Goal: Use online tool/utility: Utilize a website feature to perform a specific function

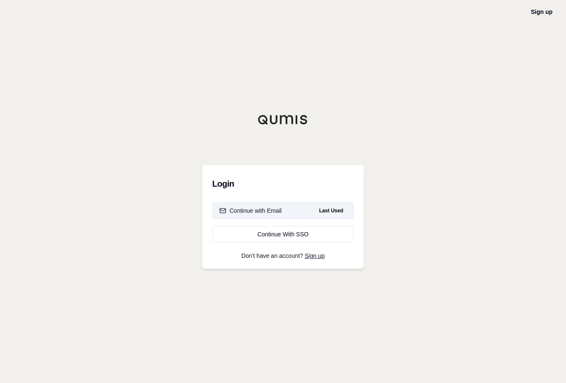
click at [251, 210] on div "Continue with Email" at bounding box center [250, 210] width 62 height 8
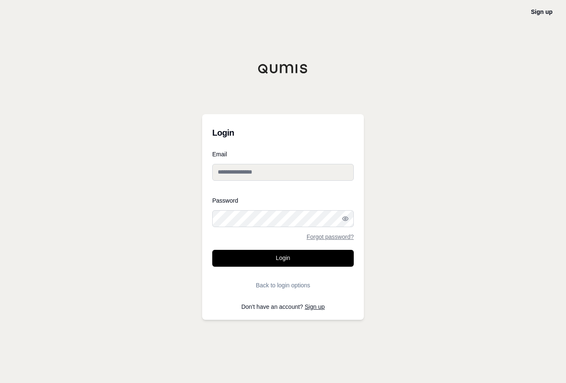
type input "**********"
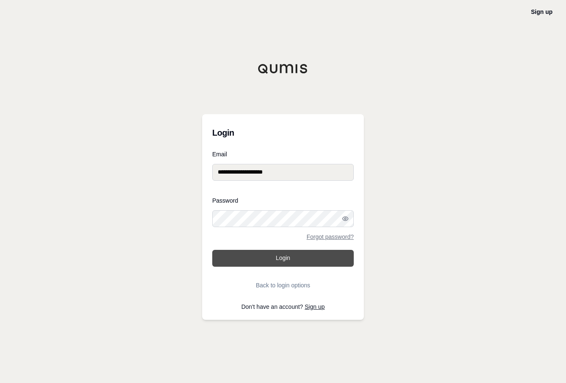
click at [288, 261] on button "Login" at bounding box center [283, 258] width 142 height 17
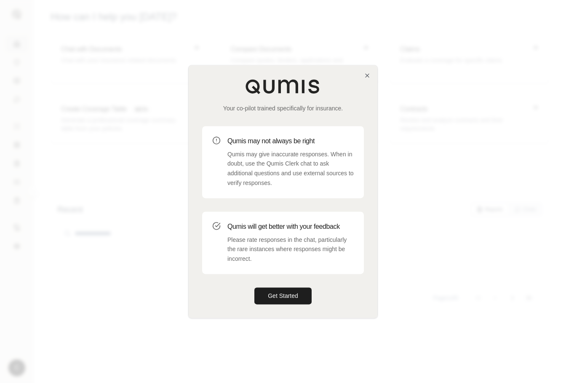
click at [370, 79] on div "Your co-pilot trained specifically for insurance. Qumis may not always be right…" at bounding box center [283, 191] width 189 height 252
click at [366, 73] on icon "button" at bounding box center [367, 75] width 7 height 7
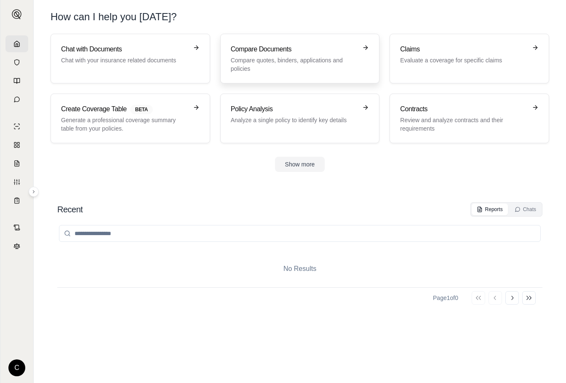
click at [299, 47] on h3 "Compare Documents" at bounding box center [294, 49] width 127 height 10
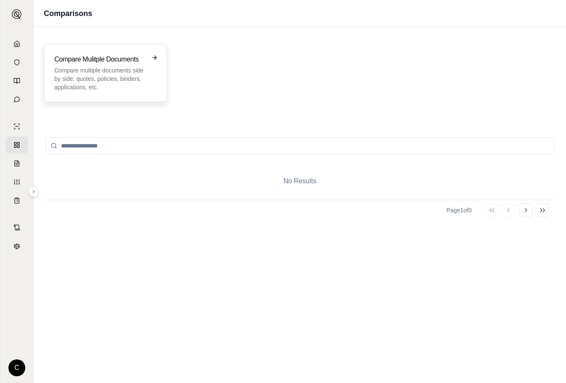
click at [91, 70] on p "Compare multiple documents side by side: quotes, policies, binders, application…" at bounding box center [99, 78] width 90 height 25
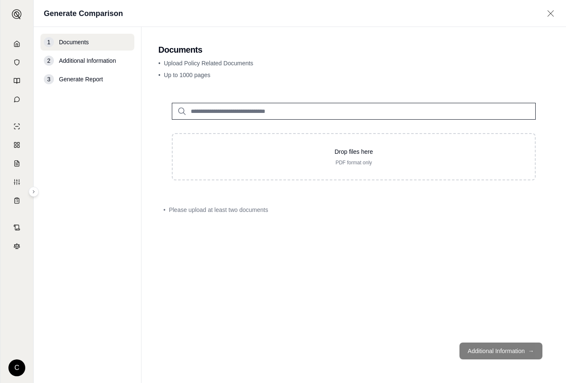
click at [548, 70] on div "• Upload Policy Related Documents • Up to 1000 pages" at bounding box center [353, 71] width 391 height 24
click at [225, 111] on input "search" at bounding box center [354, 111] width 364 height 17
click at [503, 353] on footer "Additional Information →" at bounding box center [353, 351] width 391 height 30
click at [190, 110] on input "search" at bounding box center [354, 111] width 364 height 17
drag, startPoint x: 190, startPoint y: 110, endPoint x: 69, endPoint y: 41, distance: 140.0
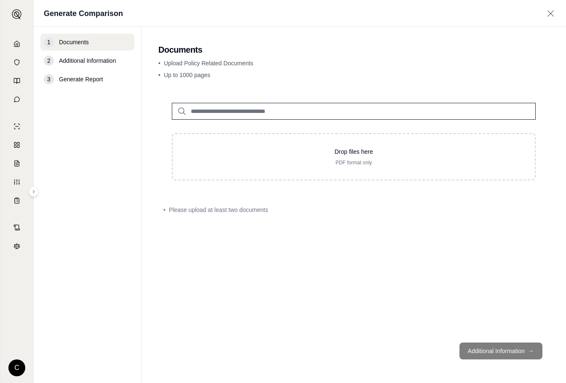
click at [69, 41] on span "Documents" at bounding box center [74, 42] width 30 height 8
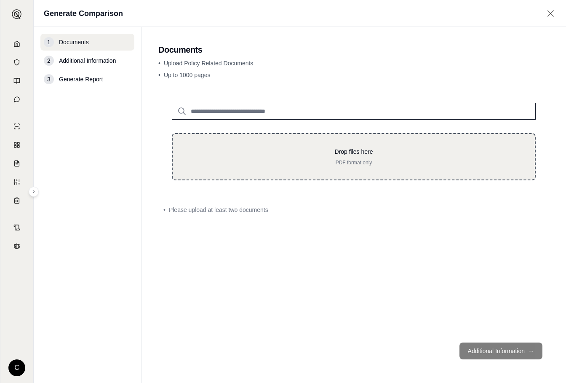
click at [355, 150] on p "Drop files here" at bounding box center [353, 151] width 335 height 8
type input "**********"
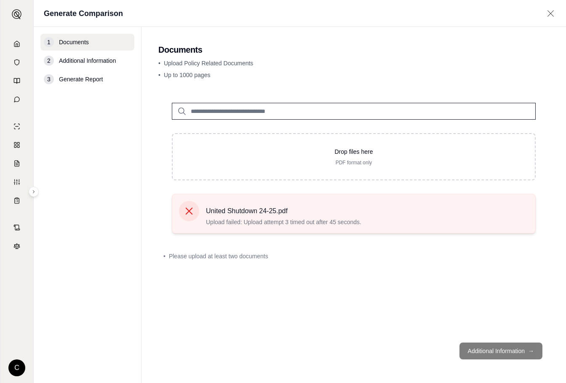
click at [192, 210] on icon at bounding box center [189, 211] width 12 height 12
click at [185, 213] on icon at bounding box center [189, 211] width 12 height 12
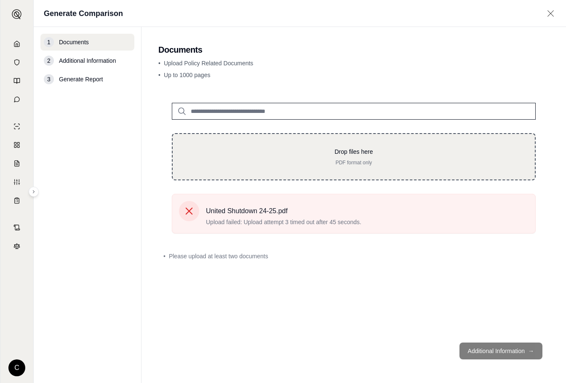
click at [346, 150] on p "Drop files here" at bounding box center [353, 151] width 335 height 8
type input "**********"
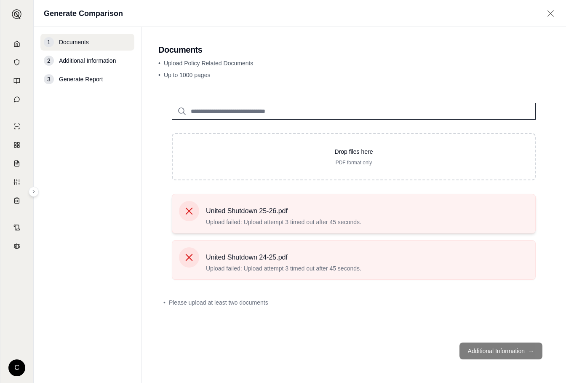
click at [316, 221] on span "Upload failed: Upload attempt 3 timed out after 45 seconds." at bounding box center [283, 222] width 155 height 8
drag, startPoint x: 316, startPoint y: 221, endPoint x: 245, endPoint y: 233, distance: 71.5
click at [245, 233] on div "United Shutdown 25-26.pdf Upload failed: Upload attempt 3 timed out after 45 se…" at bounding box center [353, 240] width 391 height 93
